Goal: Obtain resource: Obtain resource

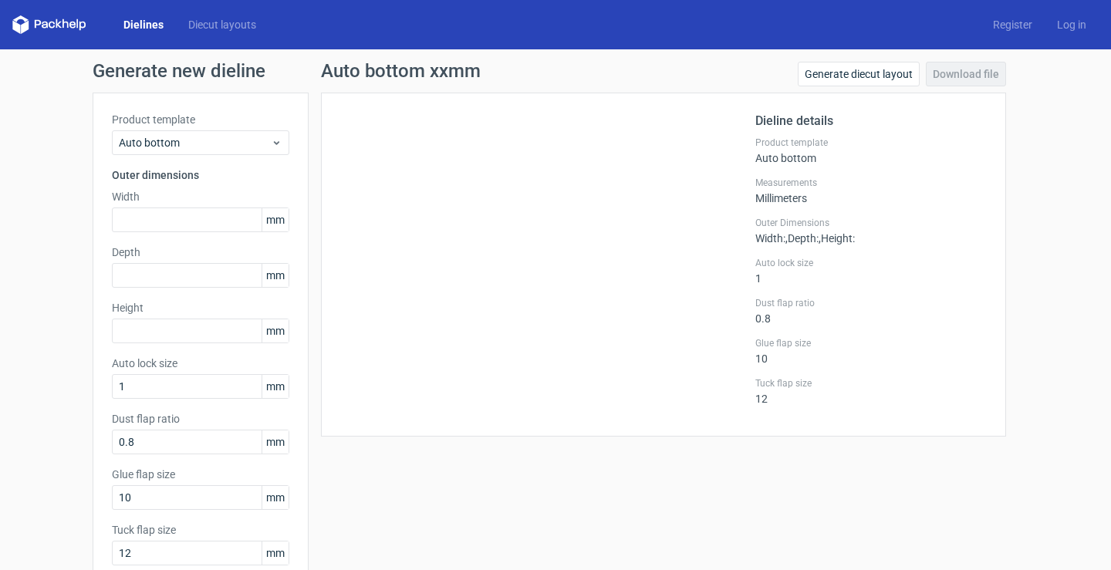
click at [138, 25] on link "Dielines" at bounding box center [143, 24] width 65 height 15
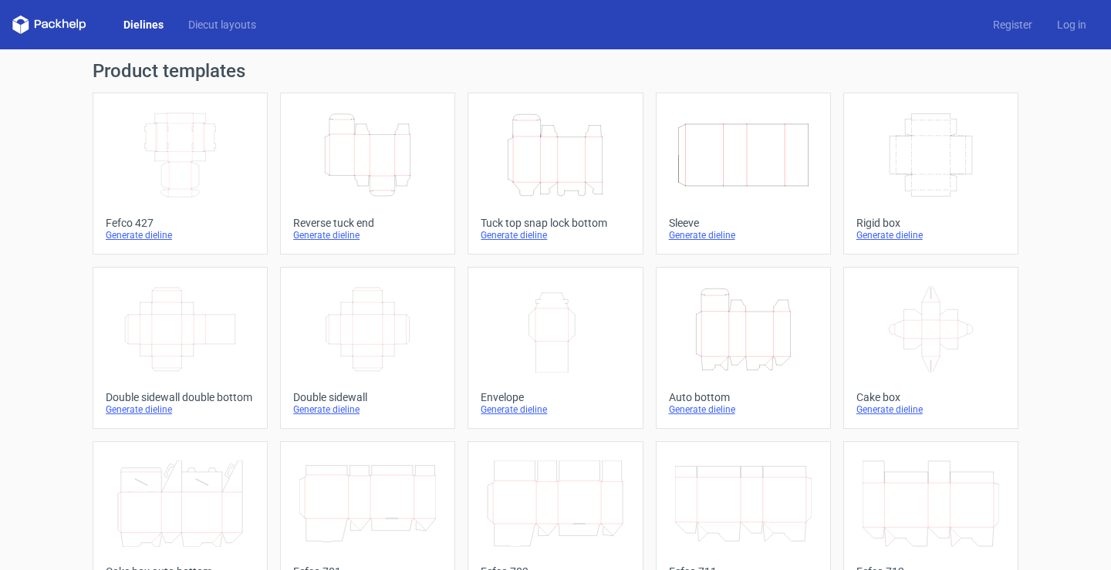
click at [311, 232] on div "Generate dieline" at bounding box center [367, 235] width 149 height 12
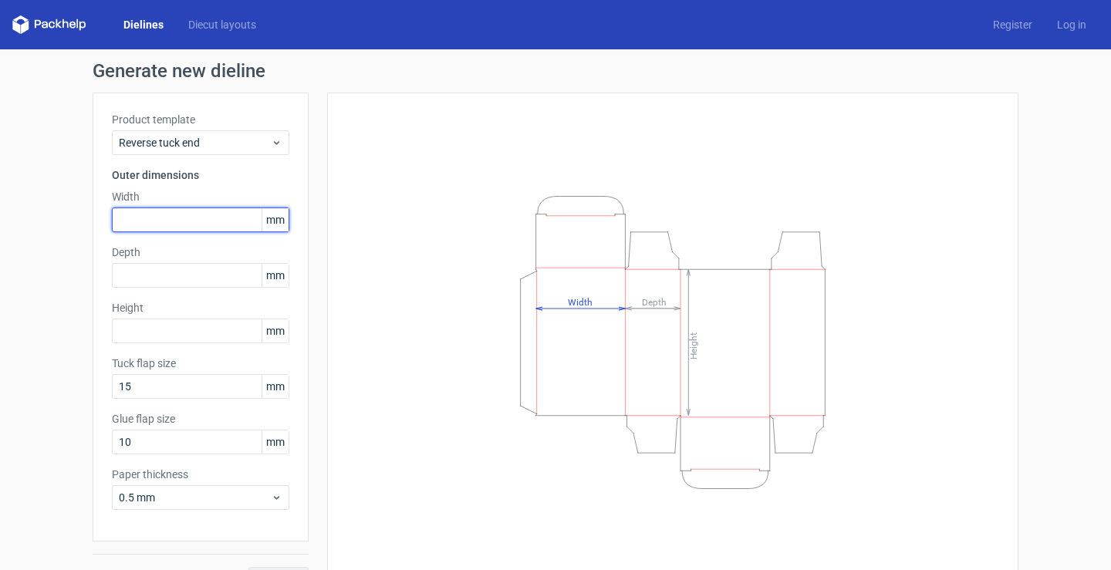
click at [159, 211] on input "text" at bounding box center [200, 219] width 177 height 25
type input "200"
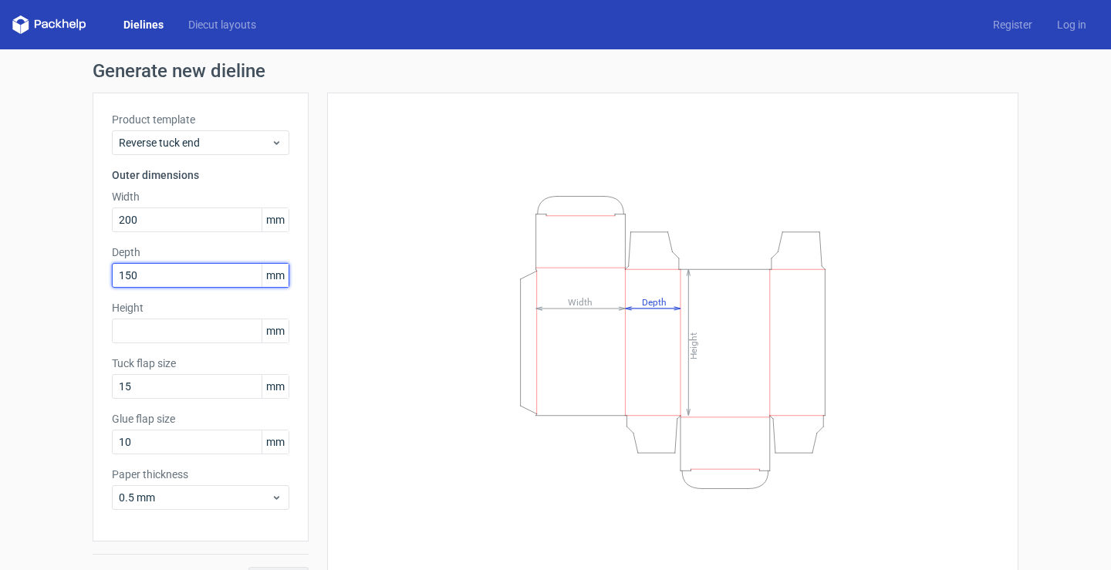
type input "150"
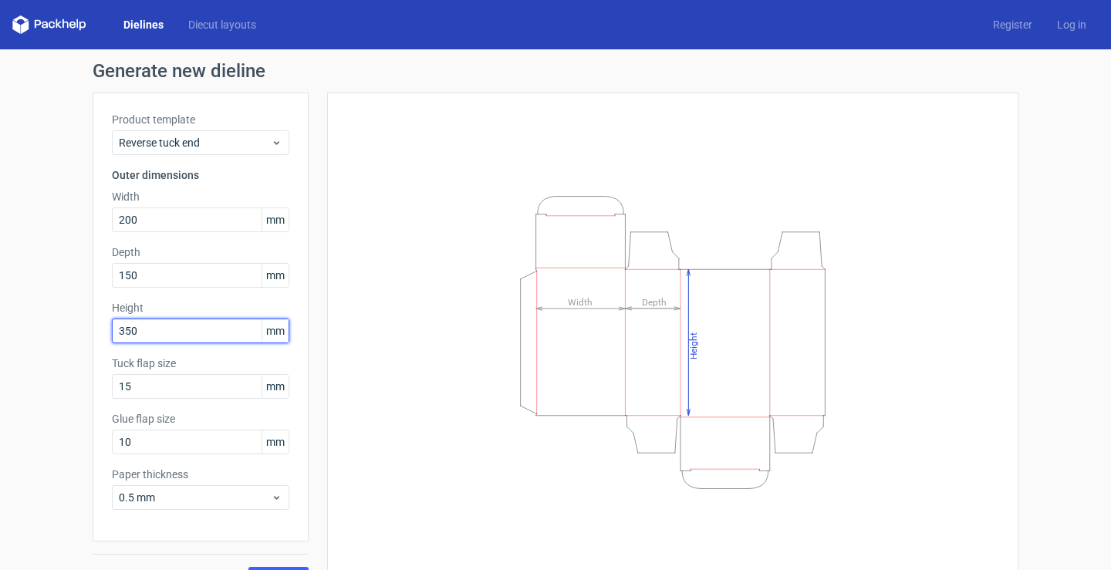
type input "350"
click at [187, 478] on label "Paper thickness" at bounding box center [200, 474] width 177 height 15
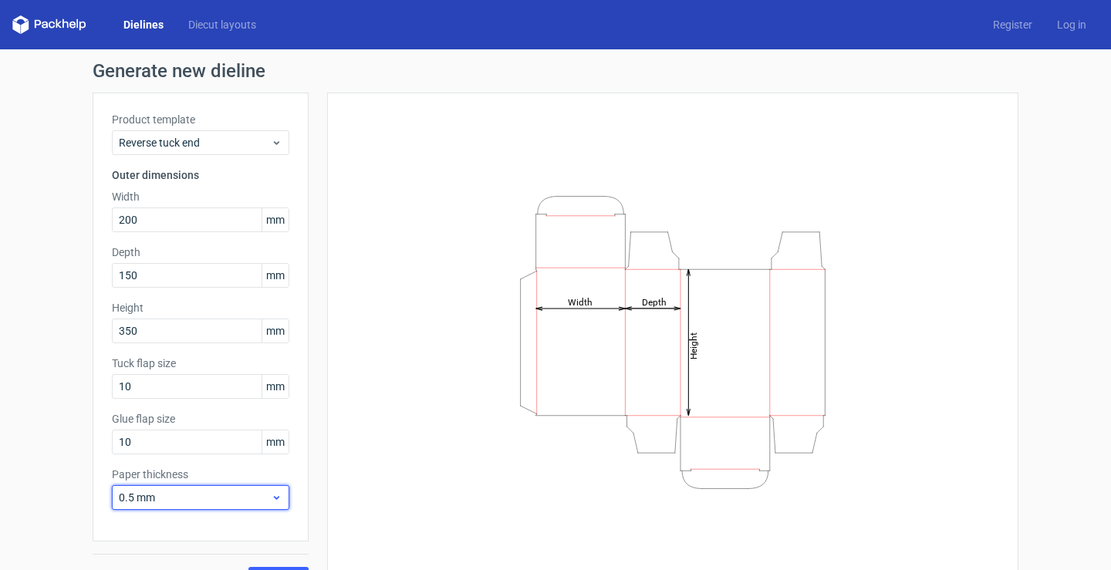
click at [187, 492] on span "0.5 mm" at bounding box center [195, 497] width 152 height 15
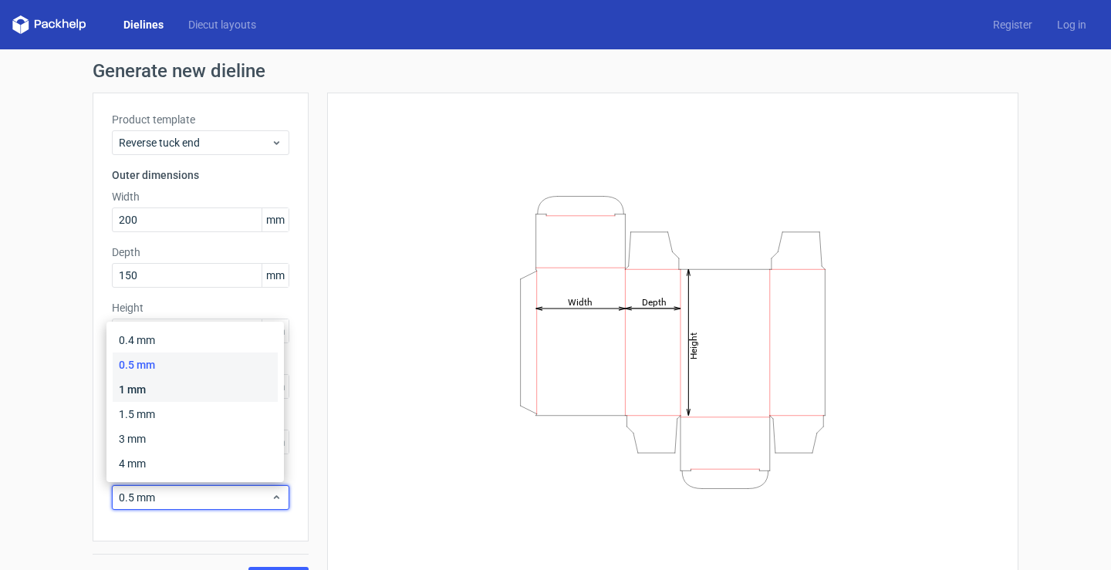
click at [174, 384] on div "1 mm" at bounding box center [195, 389] width 165 height 25
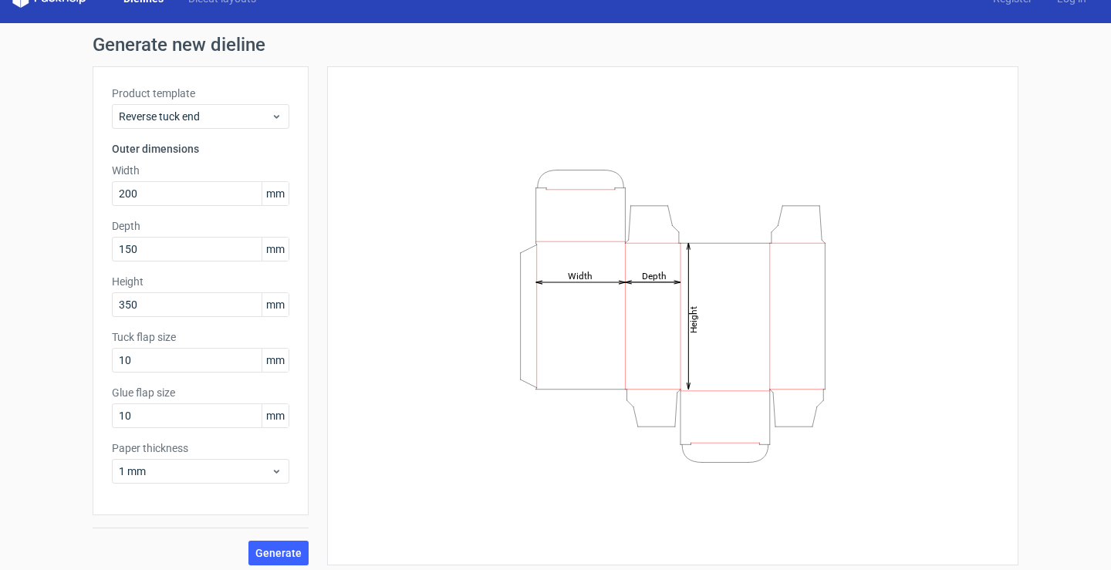
scroll to position [34, 0]
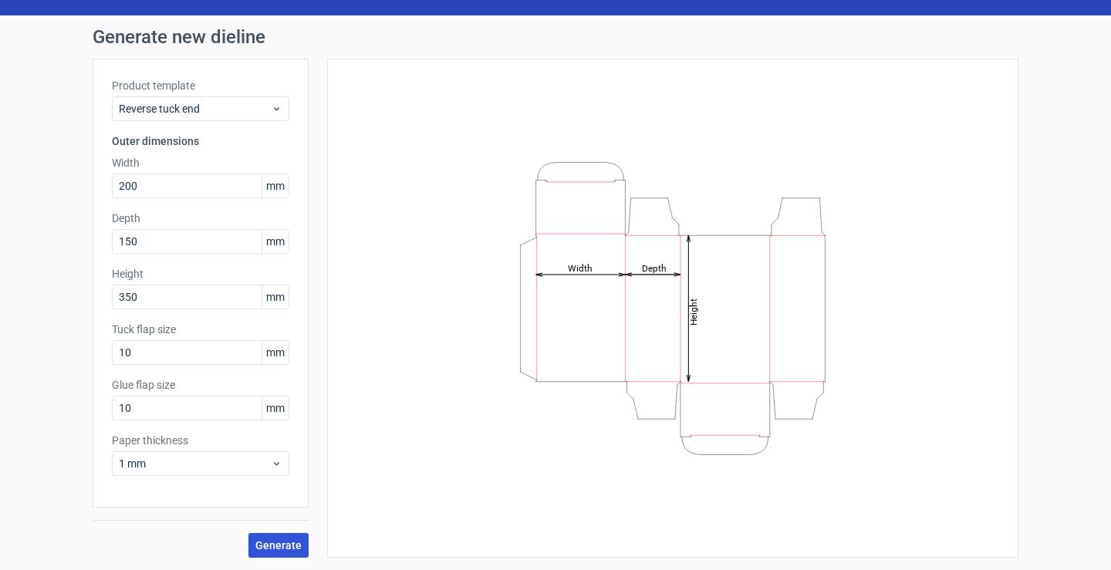
click at [278, 542] on span "Generate" at bounding box center [278, 545] width 46 height 11
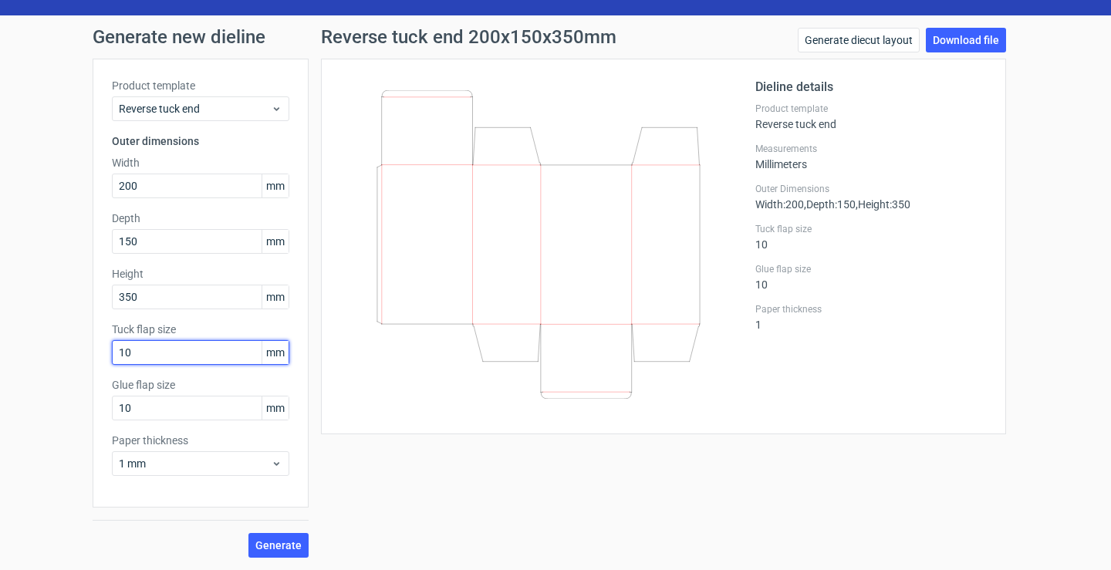
drag, startPoint x: 136, startPoint y: 359, endPoint x: 30, endPoint y: 330, distance: 109.5
click at [30, 330] on div "Generate new dieline Product template Reverse tuck end Outer dimensions Width 2…" at bounding box center [555, 292] width 1111 height 555
type input "20"
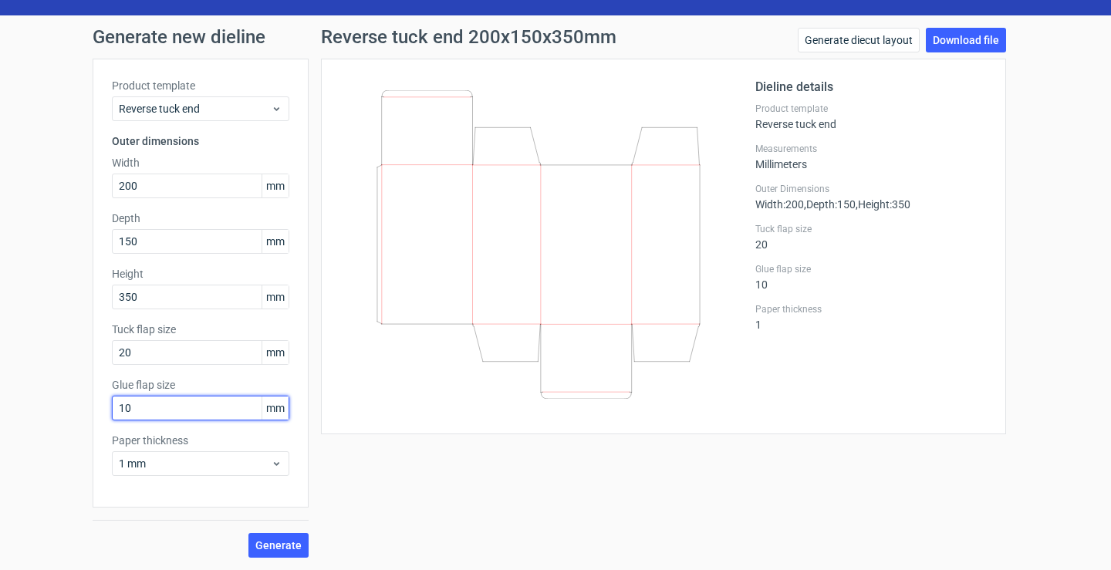
click at [171, 410] on input "10" at bounding box center [200, 408] width 177 height 25
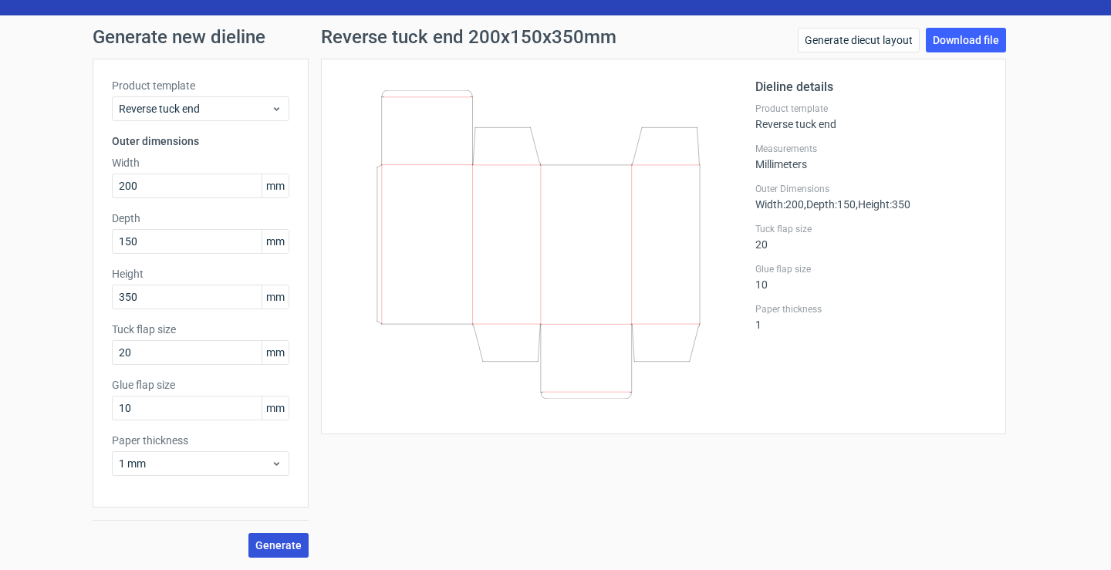
click at [269, 545] on span "Generate" at bounding box center [278, 545] width 46 height 11
click at [269, 542] on span "Generate" at bounding box center [278, 545] width 46 height 11
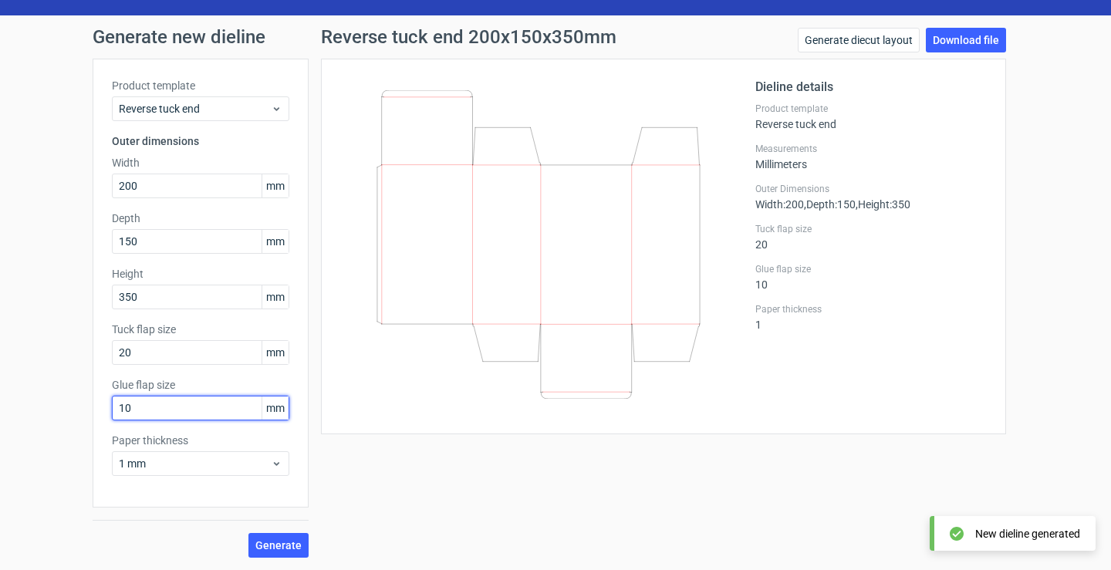
drag, startPoint x: 139, startPoint y: 404, endPoint x: 74, endPoint y: 400, distance: 64.9
click at [74, 400] on div "Generate new dieline Product template Reverse tuck end Outer dimensions Width 2…" at bounding box center [555, 292] width 1111 height 555
type input "30"
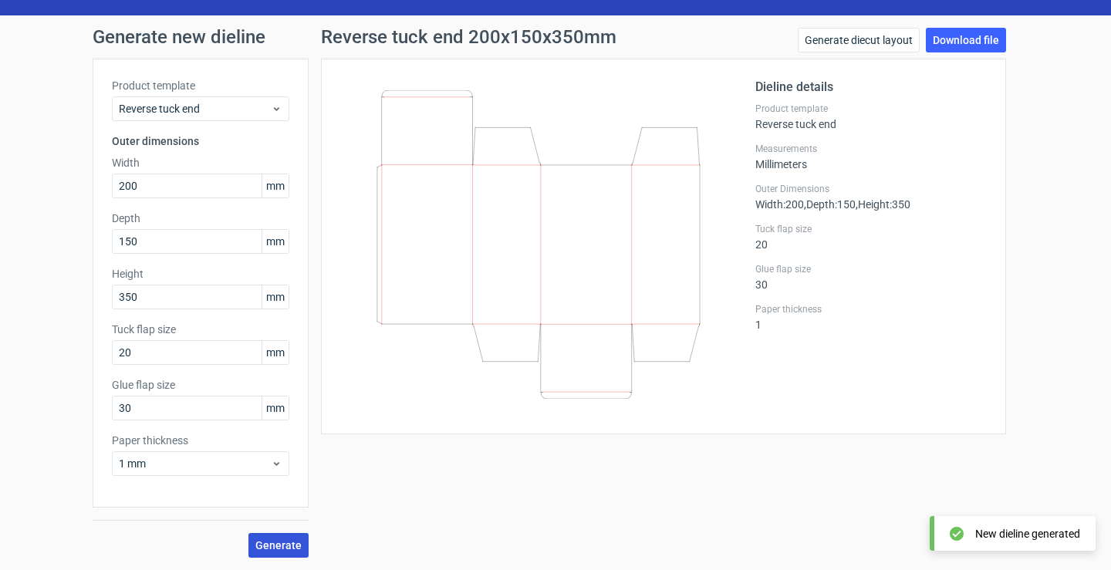
click at [269, 540] on span "Generate" at bounding box center [278, 545] width 46 height 11
click at [159, 460] on span "1 mm" at bounding box center [195, 463] width 152 height 15
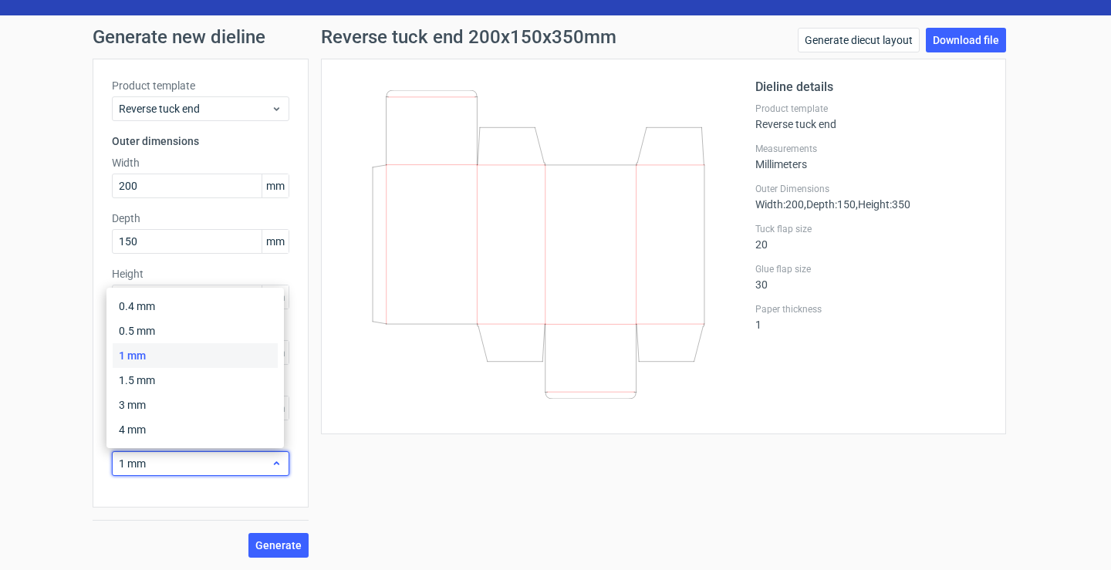
click at [159, 460] on span "1 mm" at bounding box center [195, 463] width 152 height 15
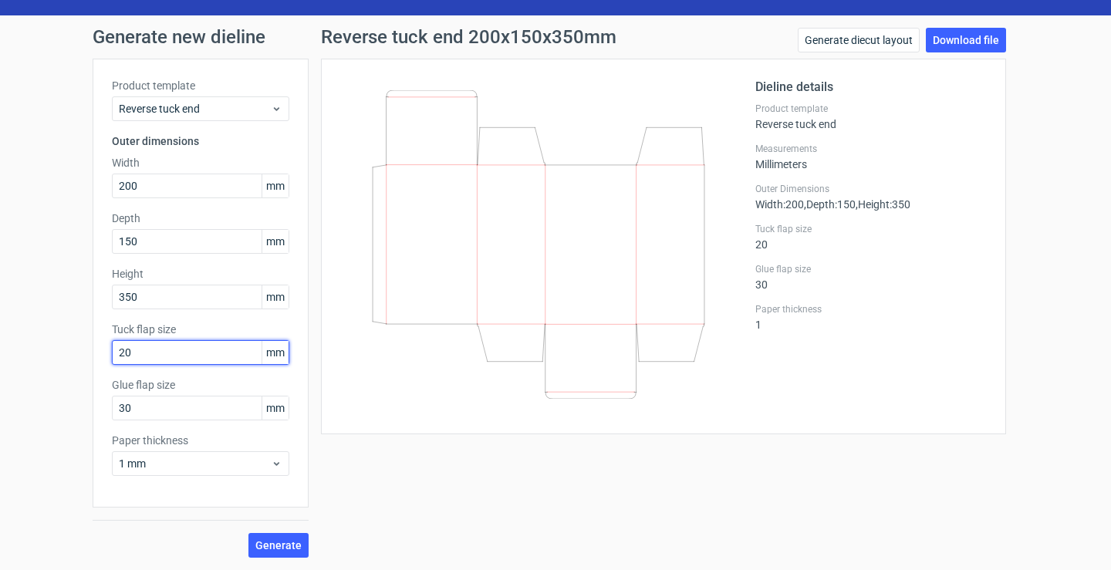
drag, startPoint x: 160, startPoint y: 346, endPoint x: 89, endPoint y: 346, distance: 71.7
click at [93, 346] on div "Product template Reverse tuck end Outer dimensions Width 200 mm Depth 150 mm He…" at bounding box center [201, 283] width 216 height 449
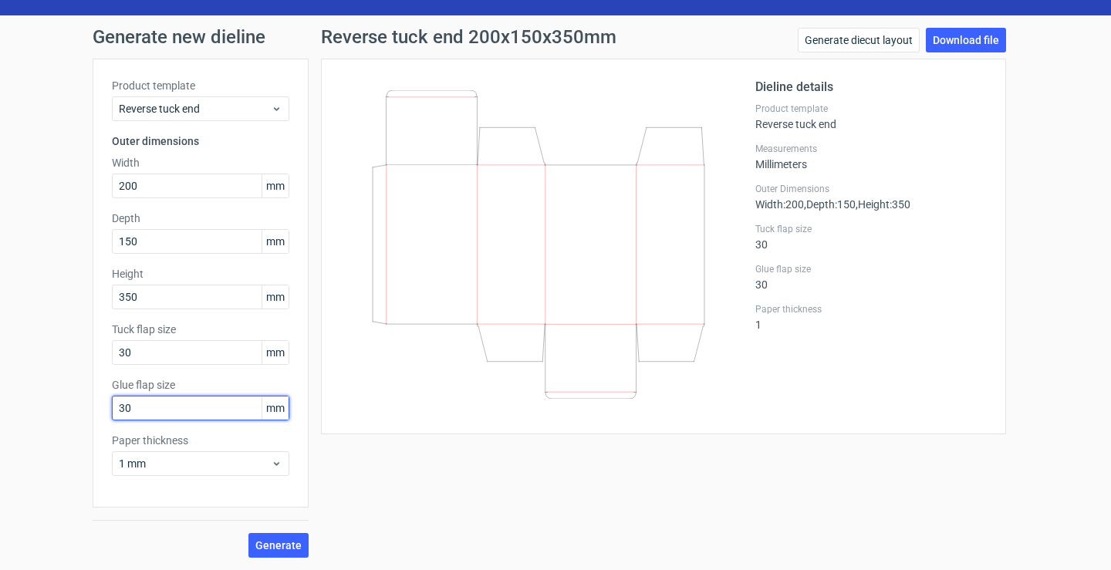
click at [155, 416] on input "30" at bounding box center [200, 408] width 177 height 25
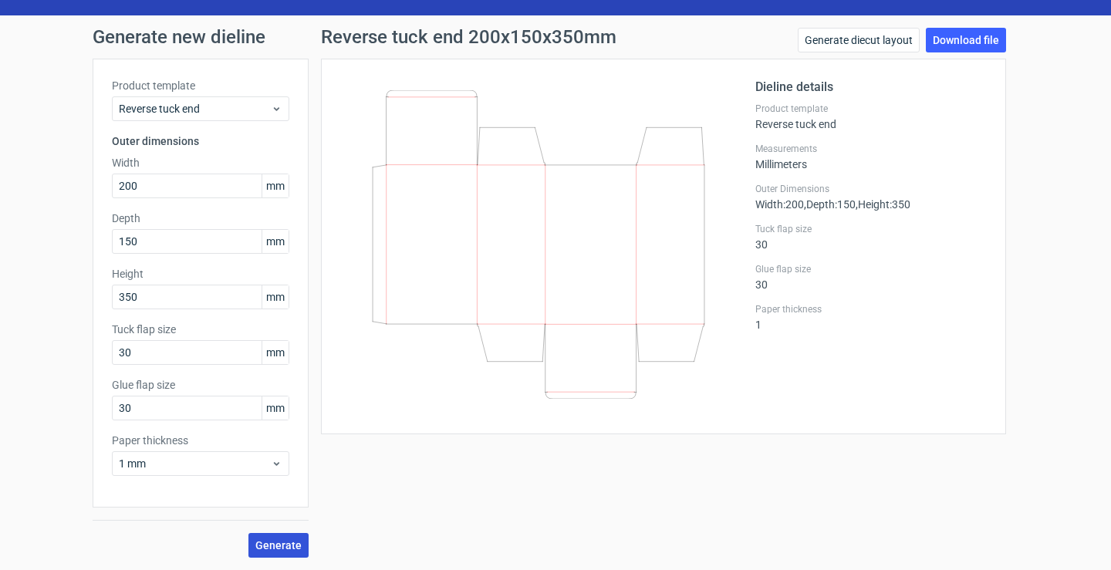
click at [270, 538] on button "Generate" at bounding box center [278, 545] width 60 height 25
click at [229, 109] on span "Reverse tuck end" at bounding box center [195, 108] width 152 height 15
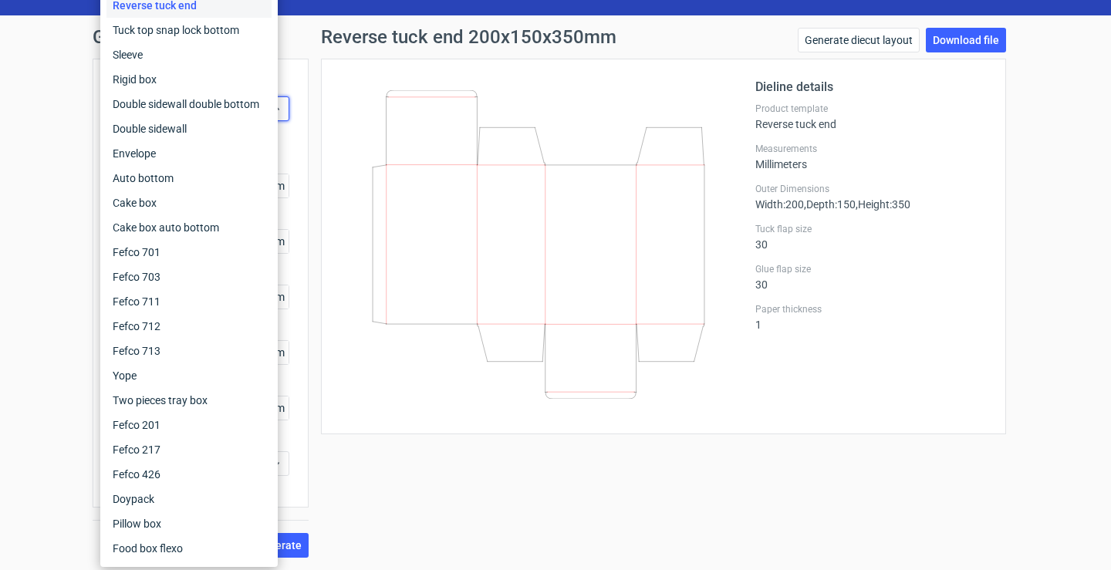
click at [0, 157] on div "Generate new dieline Product template Reverse tuck end Outer dimensions Width 2…" at bounding box center [555, 292] width 1111 height 555
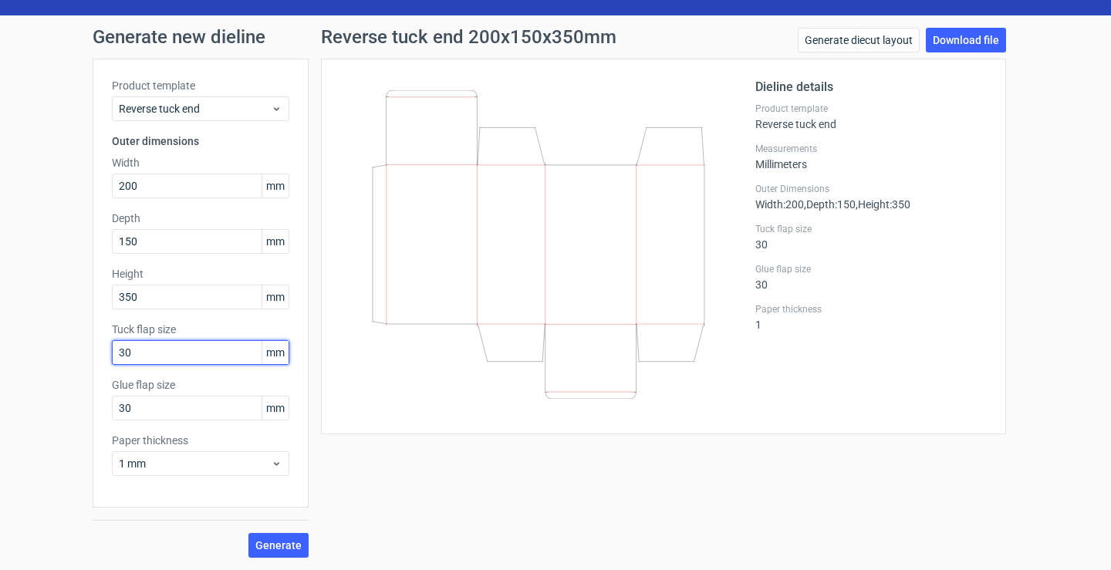
drag, startPoint x: 153, startPoint y: 349, endPoint x: 95, endPoint y: 349, distance: 58.6
click at [95, 349] on div "Product template Reverse tuck end Outer dimensions Width 200 mm Depth 150 mm He…" at bounding box center [201, 283] width 216 height 449
click at [290, 552] on button "Generate" at bounding box center [278, 545] width 60 height 25
click at [289, 546] on span "Generate" at bounding box center [278, 545] width 46 height 11
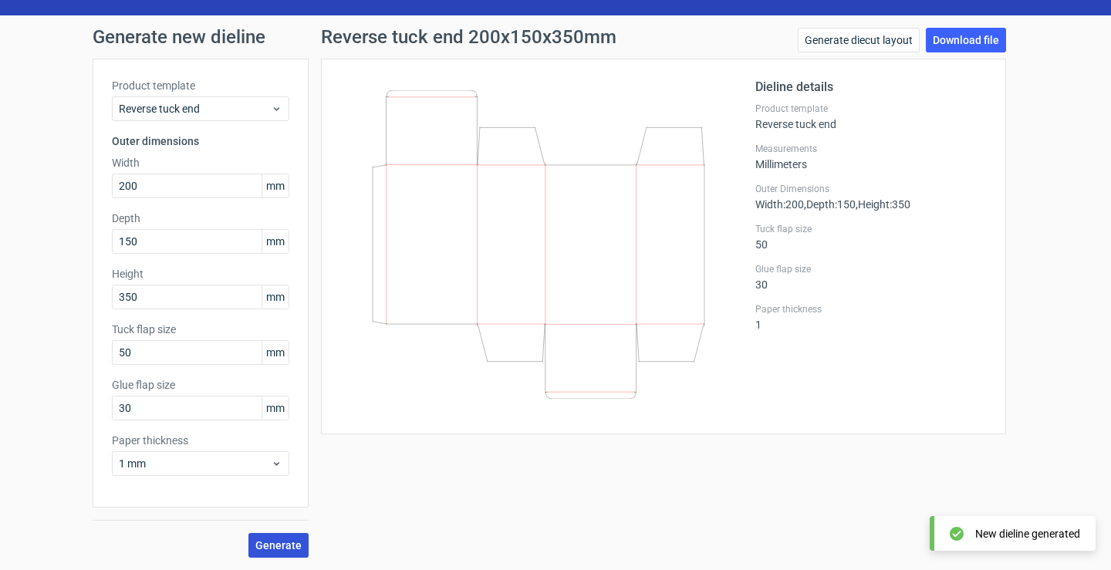
click at [289, 546] on span "Generate" at bounding box center [278, 545] width 46 height 11
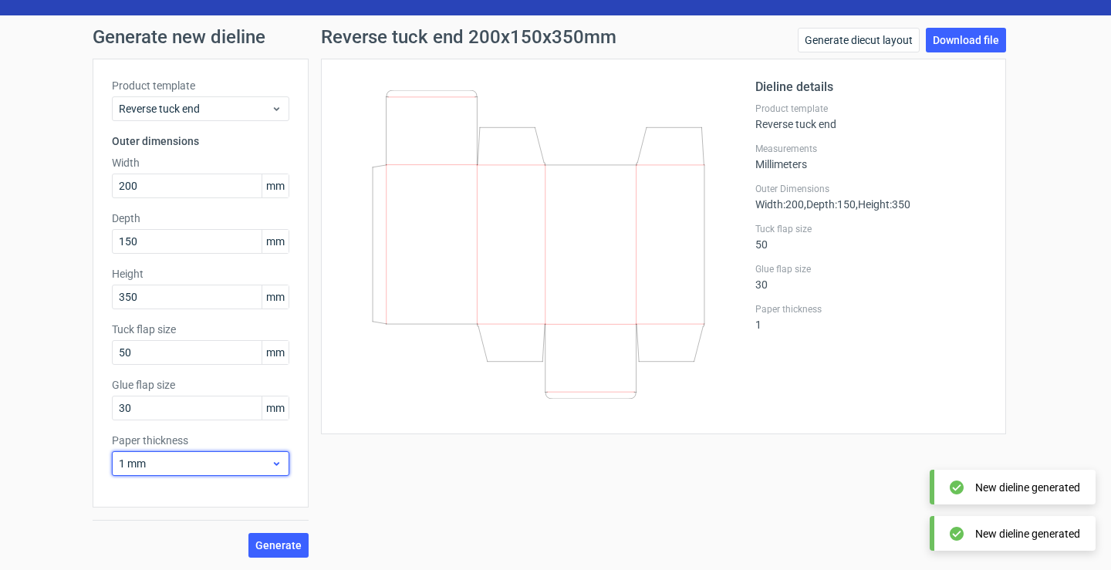
click at [162, 458] on span "1 mm" at bounding box center [195, 463] width 152 height 15
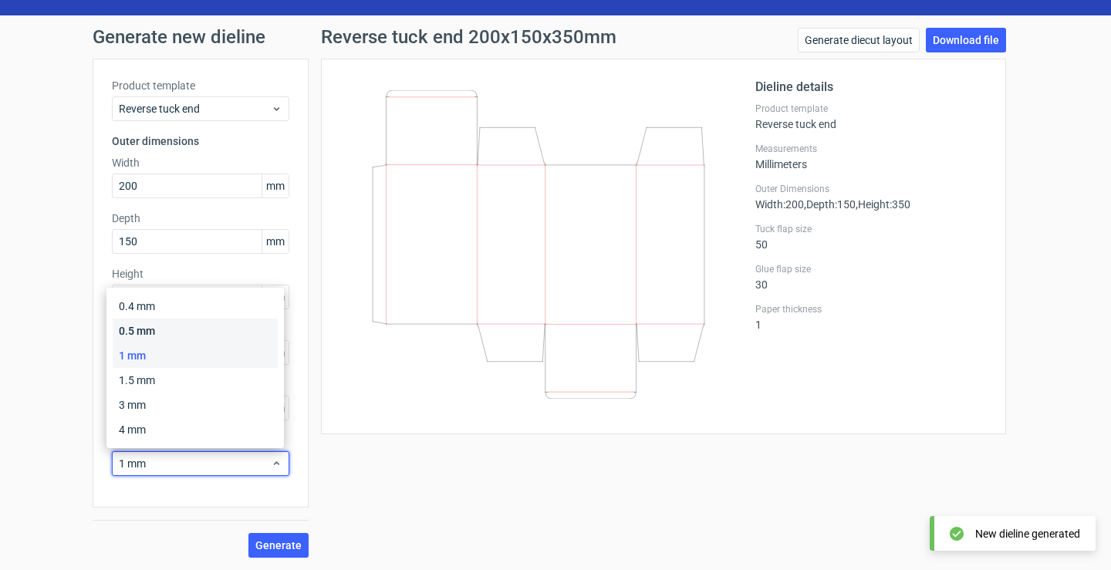
click at [165, 332] on div "0.5 mm" at bounding box center [195, 331] width 165 height 25
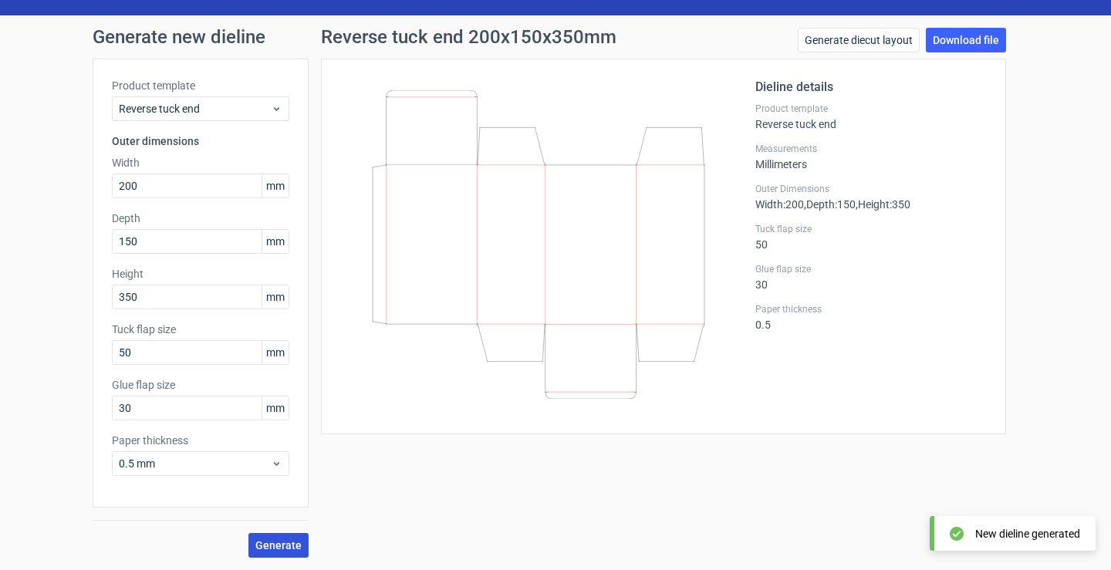
click at [262, 551] on span "Generate" at bounding box center [278, 545] width 46 height 11
drag, startPoint x: 144, startPoint y: 353, endPoint x: 64, endPoint y: 350, distance: 80.3
click at [64, 350] on div "Generate new dieline Product template Reverse tuck end Outer dimensions Width 2…" at bounding box center [555, 292] width 1111 height 555
type input "100"
click at [278, 550] on span "Generate" at bounding box center [278, 545] width 46 height 11
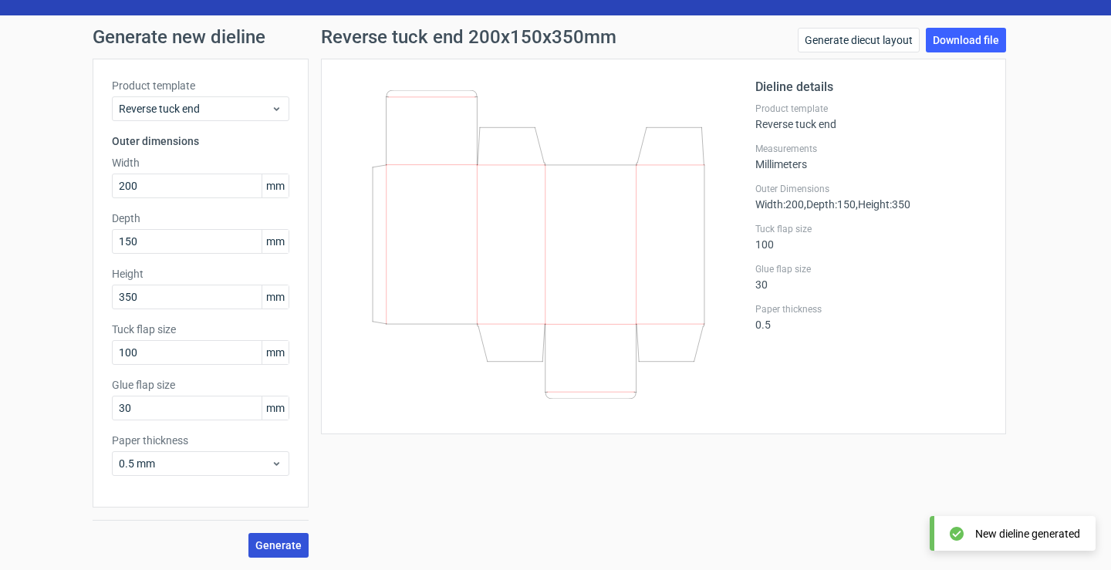
click at [278, 547] on span "Generate" at bounding box center [278, 545] width 46 height 11
click at [959, 38] on link "Download file" at bounding box center [966, 40] width 80 height 25
